Goal: Transaction & Acquisition: Book appointment/travel/reservation

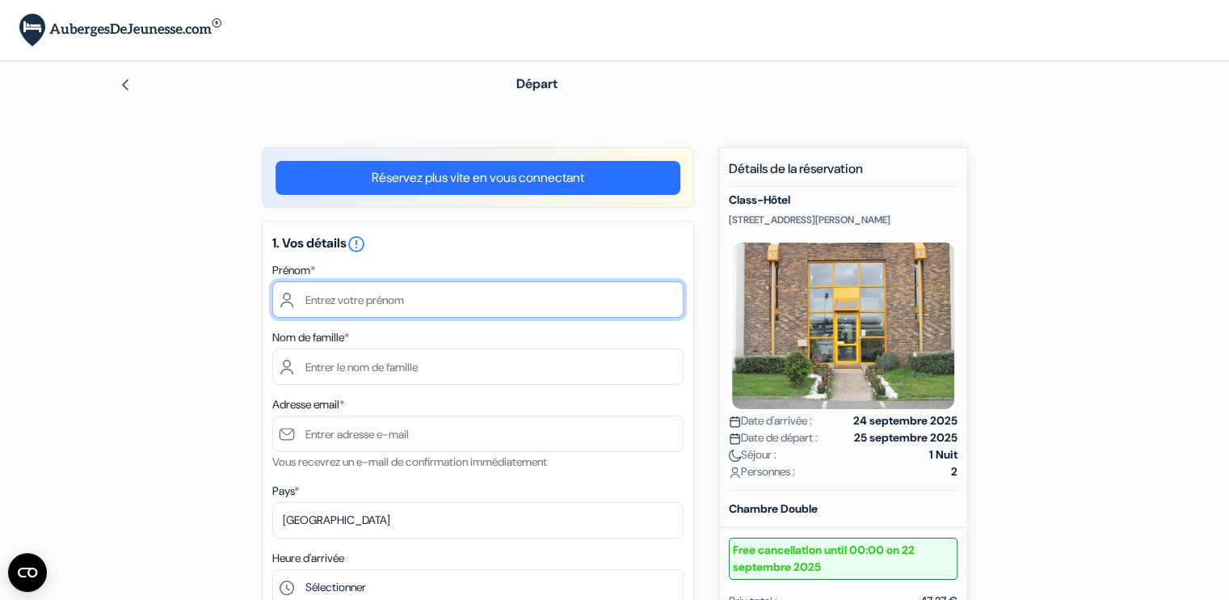
click at [468, 290] on input "text" at bounding box center [477, 299] width 411 height 36
type input "Morgan Arsène"
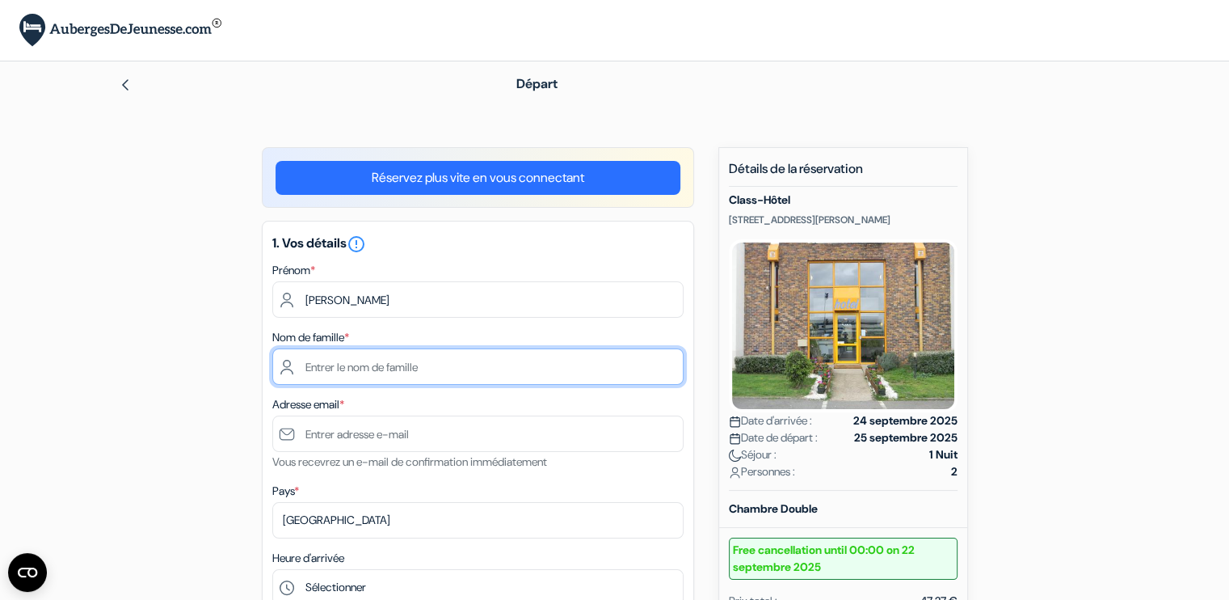
type input "Schmitz"
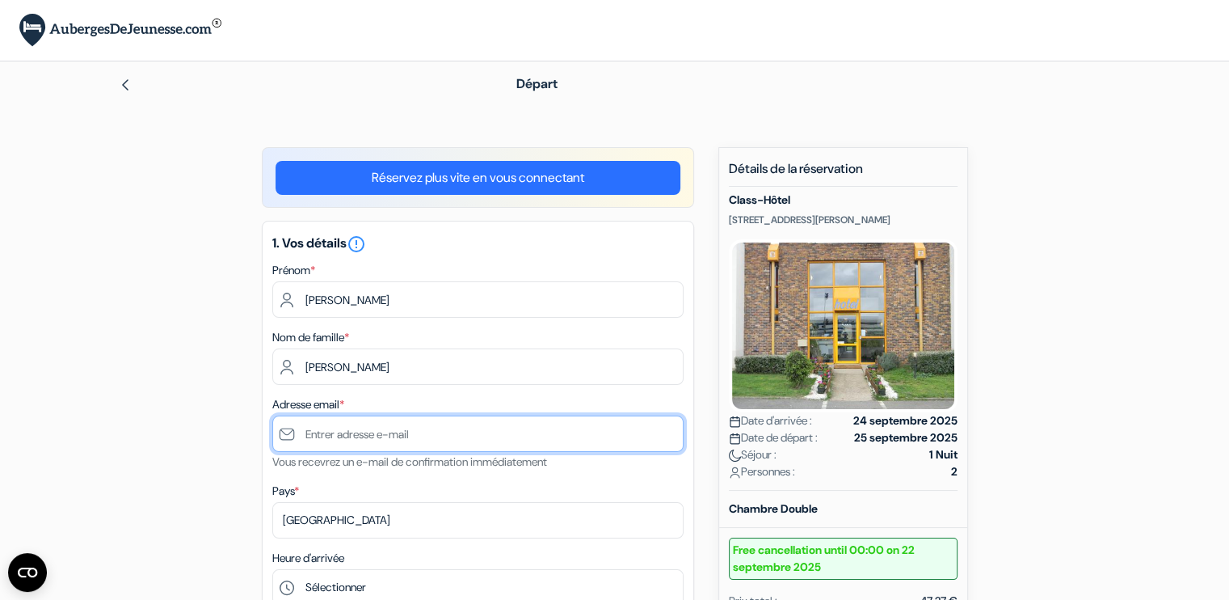
type input "[EMAIL_ADDRESS][DOMAIN_NAME]"
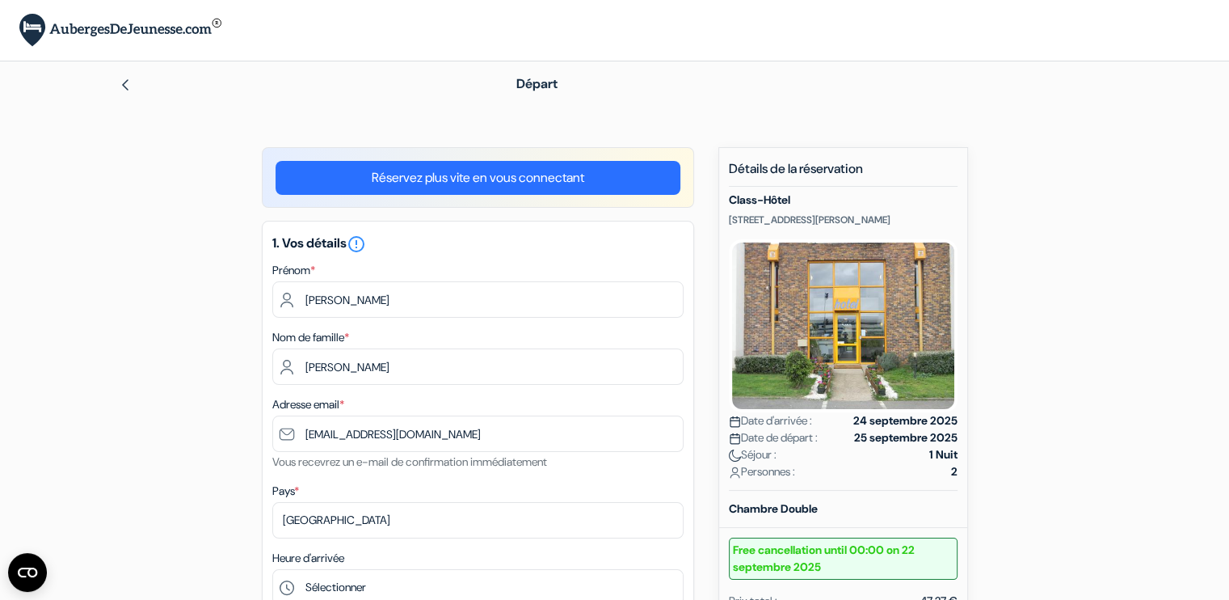
type input "+33767511567"
drag, startPoint x: 467, startPoint y: 290, endPoint x: 141, endPoint y: 310, distance: 327.1
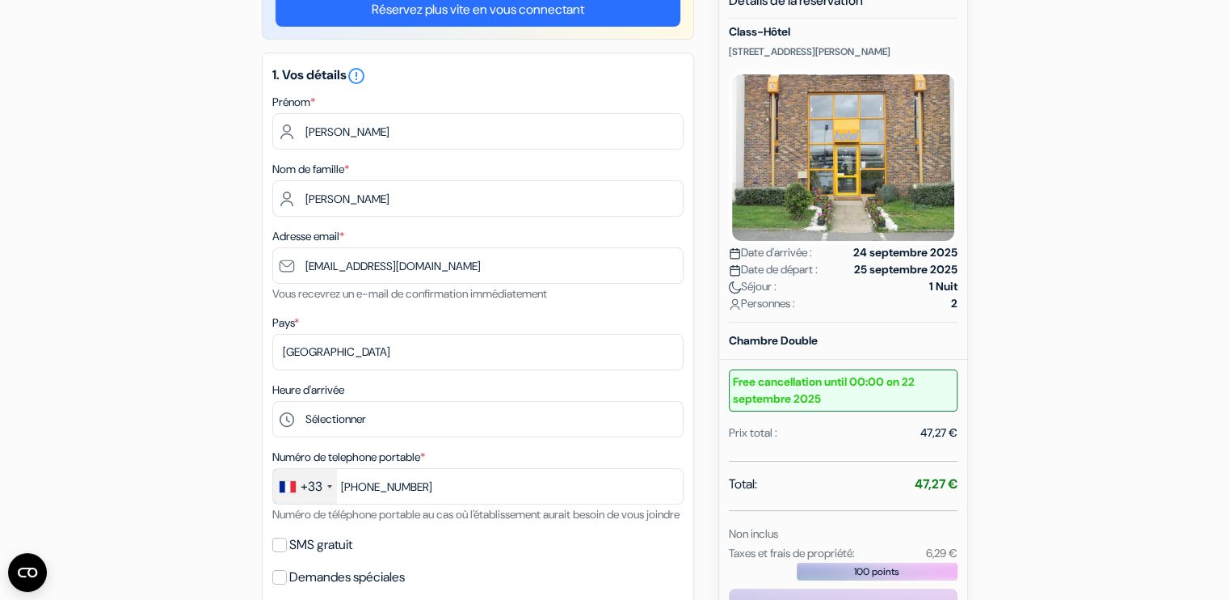
scroll to position [206, 0]
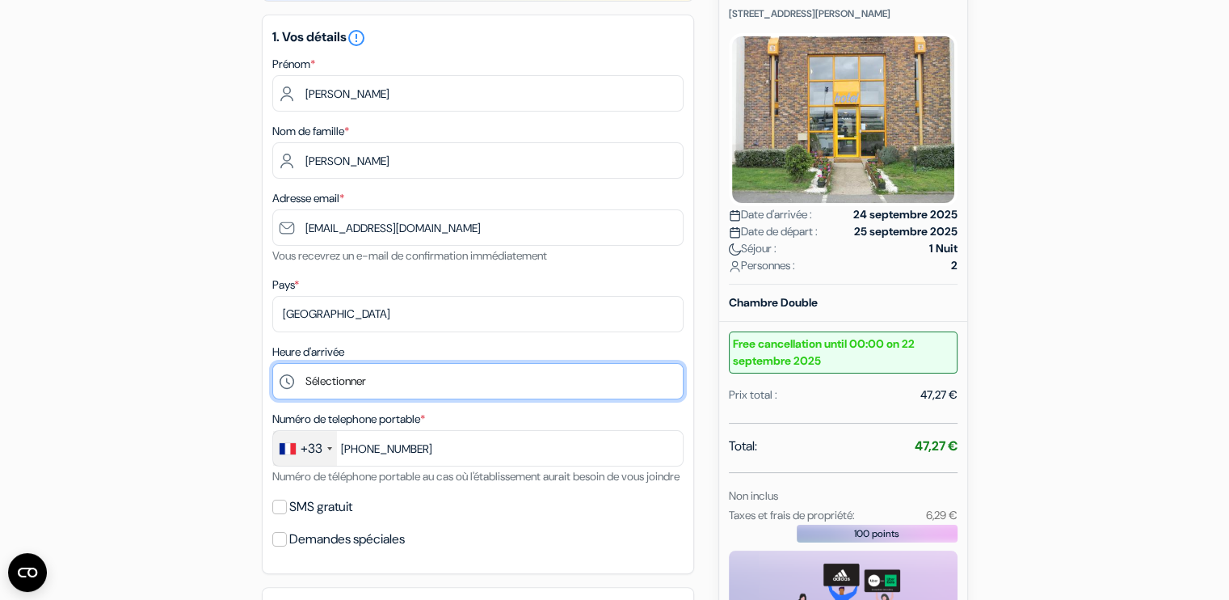
click at [356, 380] on select "Sélectionner 11:00 12:00 13:00 14:00 15:00 16:00 17:00 18:00 19:00 20:00 21:00 …" at bounding box center [477, 381] width 411 height 36
select select "22"
click at [272, 364] on select "Sélectionner 11:00 12:00 13:00 14:00 15:00 16:00 17:00 18:00 19:00 20:00 21:00 …" at bounding box center [477, 381] width 411 height 36
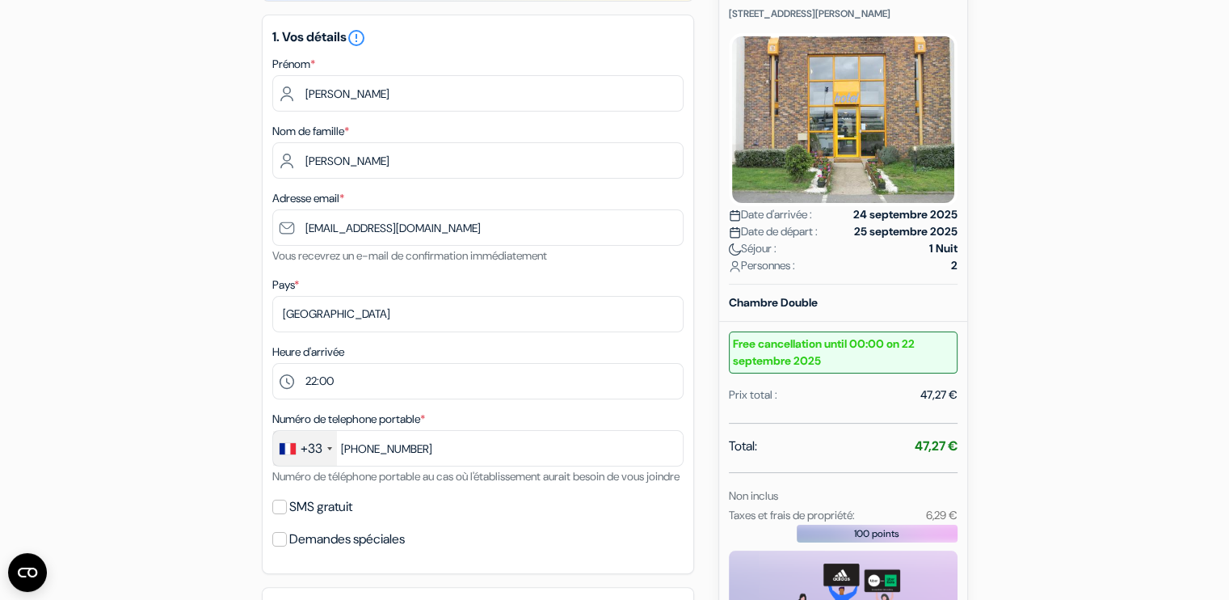
click at [204, 340] on div "add_box Class-Hôtel 2, Rue Eugene Chevreul, Poitiers, France Détails de l'établ…" at bounding box center [615, 517] width 1067 height 1153
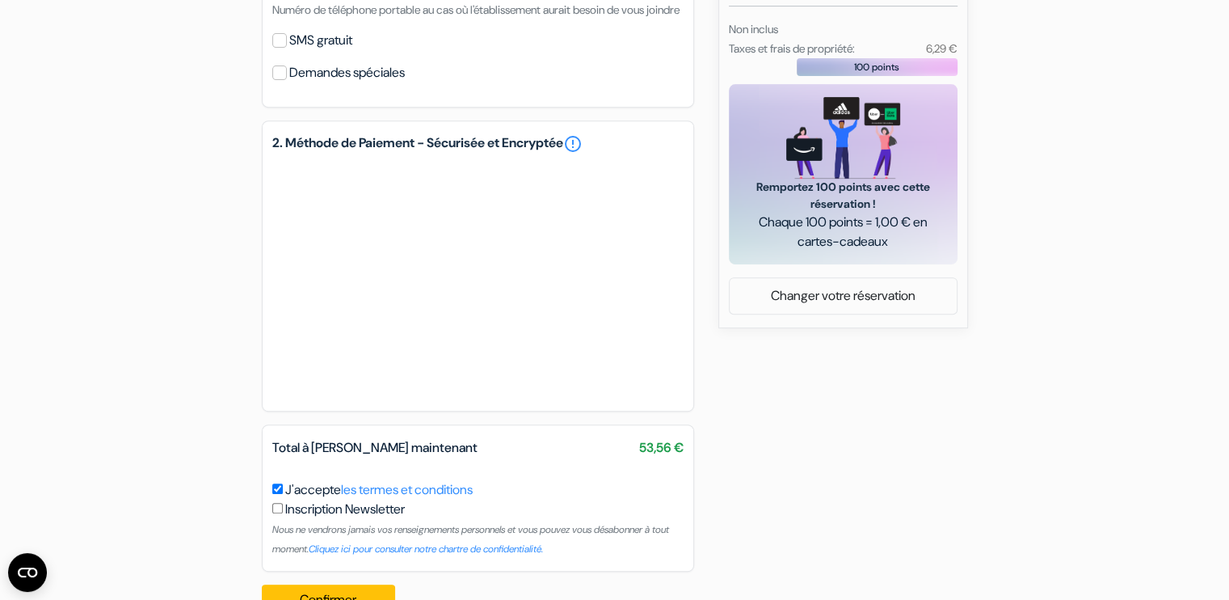
scroll to position [736, 0]
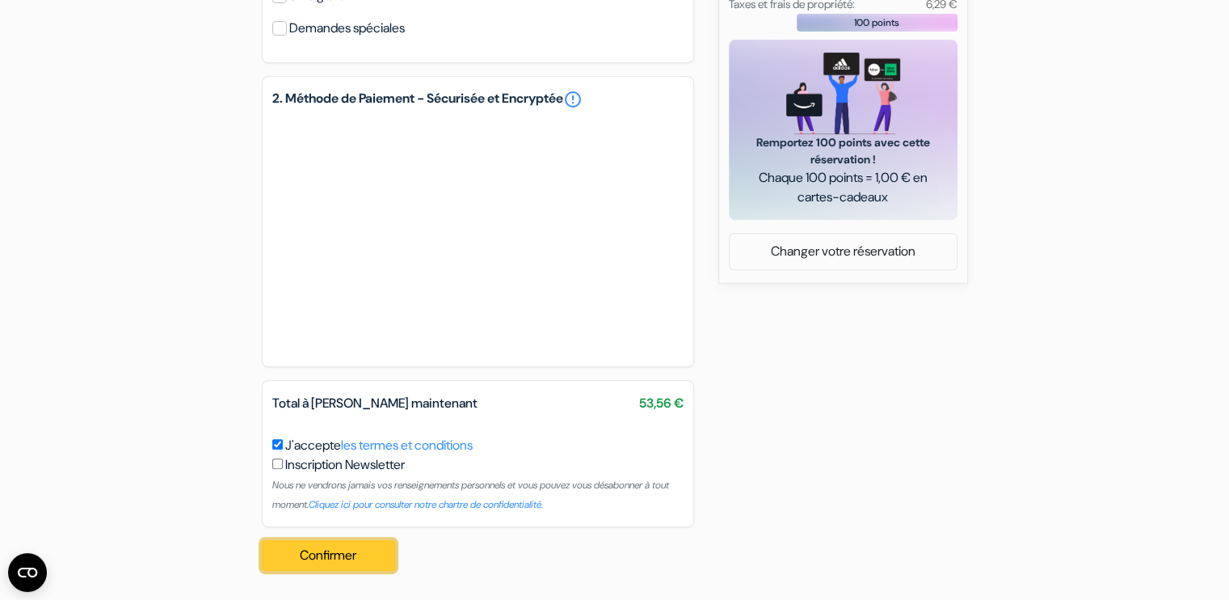
click at [341, 555] on button "Confirmer Loading..." at bounding box center [329, 555] width 134 height 31
